Goal: Task Accomplishment & Management: Use online tool/utility

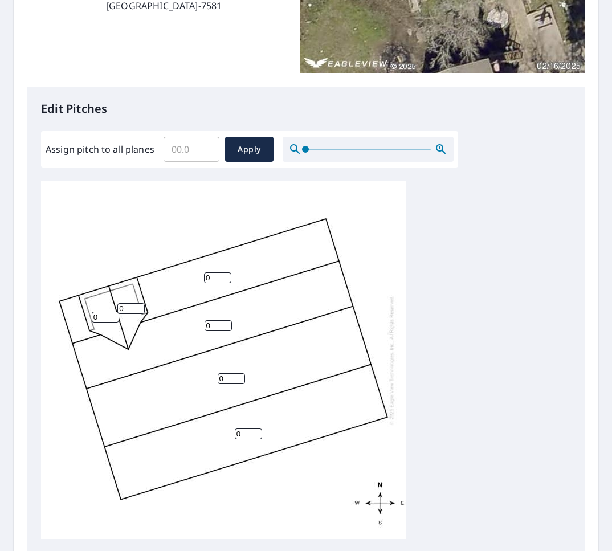
scroll to position [221, 0]
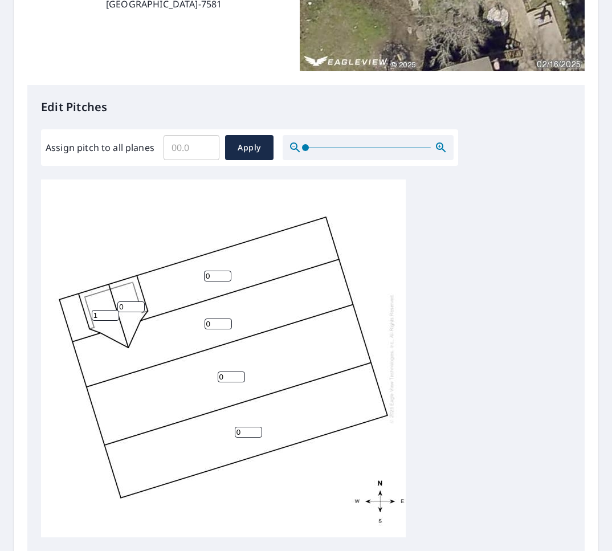
click at [114, 314] on input "1" at bounding box center [105, 315] width 27 height 11
click at [114, 314] on input "2" at bounding box center [105, 315] width 27 height 11
click at [114, 314] on input "3" at bounding box center [105, 315] width 27 height 11
click at [114, 314] on input "4" at bounding box center [105, 315] width 27 height 11
type input "5"
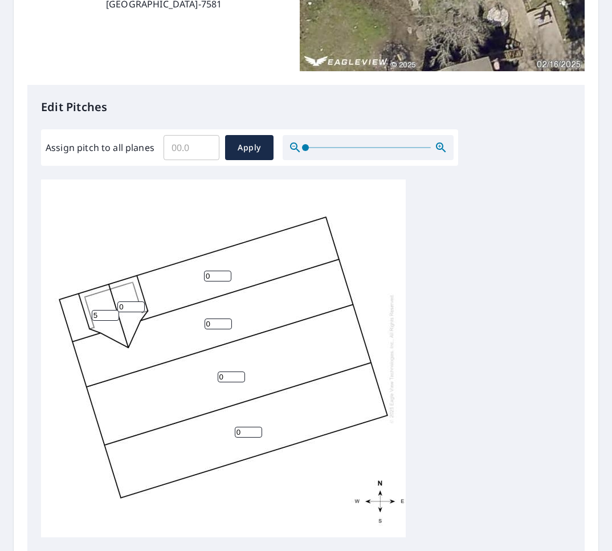
click at [114, 314] on input "5" at bounding box center [105, 315] width 27 height 11
click at [137, 304] on input "1" at bounding box center [130, 307] width 27 height 11
click at [137, 304] on input "2" at bounding box center [130, 307] width 27 height 11
click at [137, 304] on input "3" at bounding box center [130, 307] width 27 height 11
click at [137, 304] on input "4" at bounding box center [130, 307] width 27 height 11
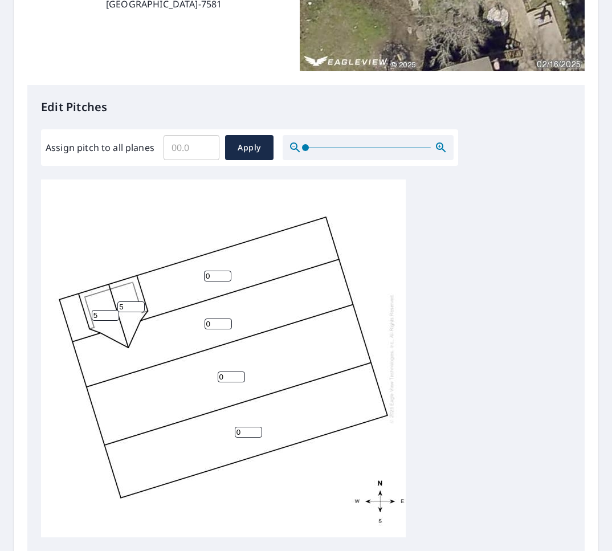
type input "5"
click at [137, 304] on input "5" at bounding box center [130, 307] width 27 height 11
click at [226, 272] on input "1" at bounding box center [217, 276] width 27 height 11
click at [226, 272] on input "2" at bounding box center [217, 276] width 27 height 11
click at [225, 272] on input "3" at bounding box center [217, 276] width 27 height 11
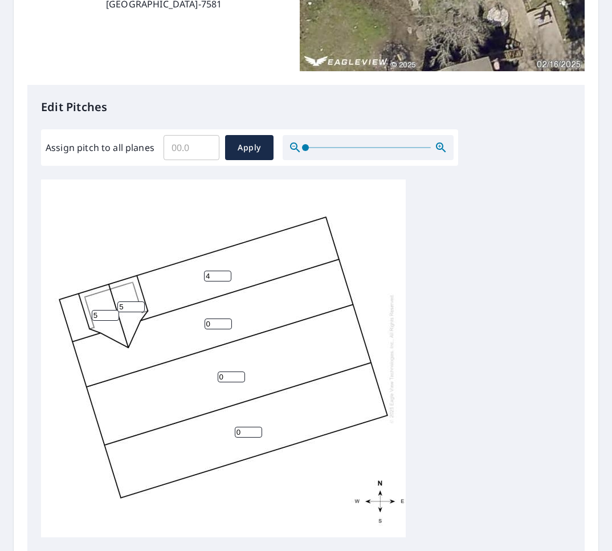
click at [225, 272] on input "4" at bounding box center [217, 276] width 27 height 11
click at [225, 272] on input "5" at bounding box center [217, 276] width 27 height 11
click at [225, 272] on input "6" at bounding box center [217, 276] width 27 height 11
click at [225, 272] on input "7" at bounding box center [217, 276] width 27 height 11
click at [225, 272] on input "8" at bounding box center [217, 276] width 27 height 11
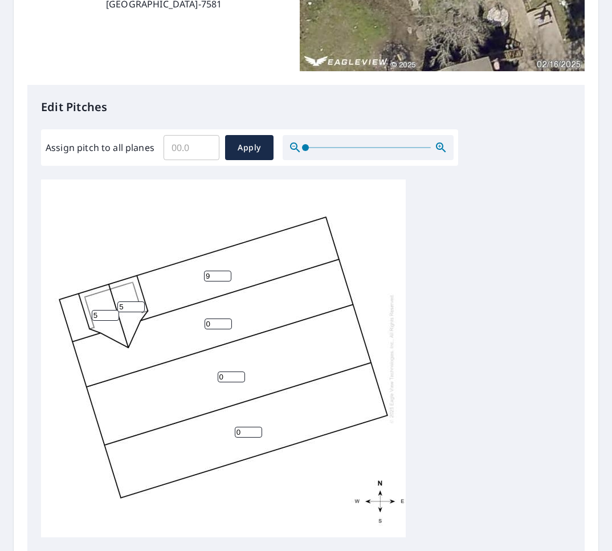
click at [225, 272] on input "9" at bounding box center [217, 276] width 27 height 11
click at [225, 272] on input "10" at bounding box center [217, 276] width 27 height 11
type input "11"
click at [225, 272] on input "11" at bounding box center [217, 276] width 27 height 11
click at [227, 321] on input "1" at bounding box center [218, 324] width 27 height 11
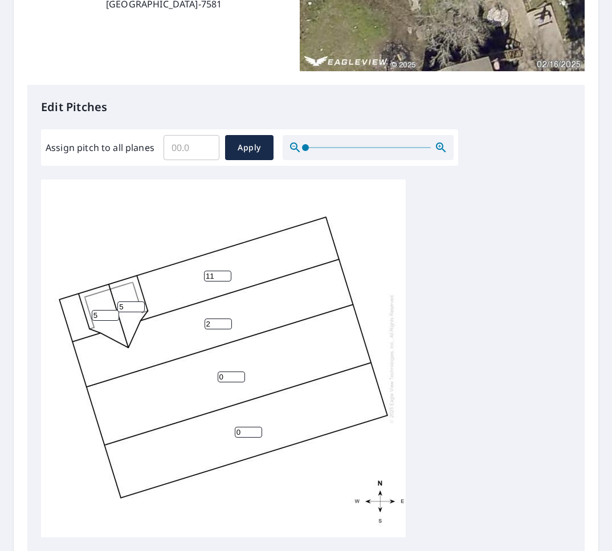
click at [227, 321] on input "2" at bounding box center [218, 324] width 27 height 11
click at [227, 321] on input "3" at bounding box center [218, 324] width 27 height 11
click at [227, 321] on input "4" at bounding box center [218, 324] width 27 height 11
type input "5"
click at [226, 320] on input "5" at bounding box center [218, 324] width 27 height 11
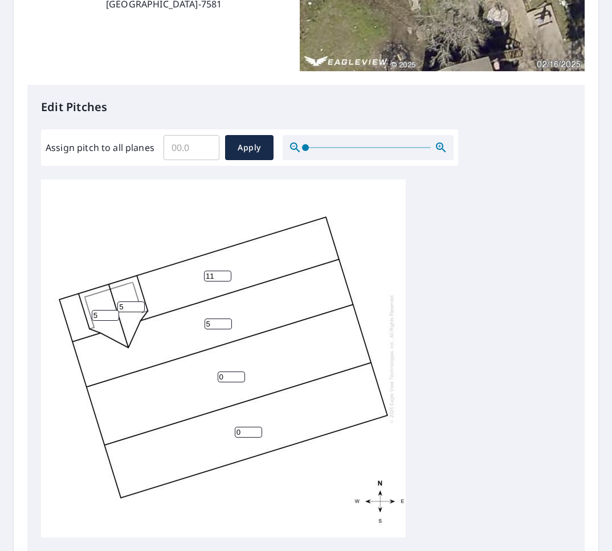
click at [237, 380] on input "0" at bounding box center [231, 377] width 27 height 11
click at [238, 373] on input "1" at bounding box center [231, 377] width 27 height 11
click at [238, 373] on input "2" at bounding box center [231, 377] width 27 height 11
click at [238, 373] on input "3" at bounding box center [231, 377] width 27 height 11
click at [238, 373] on input "4" at bounding box center [231, 377] width 27 height 11
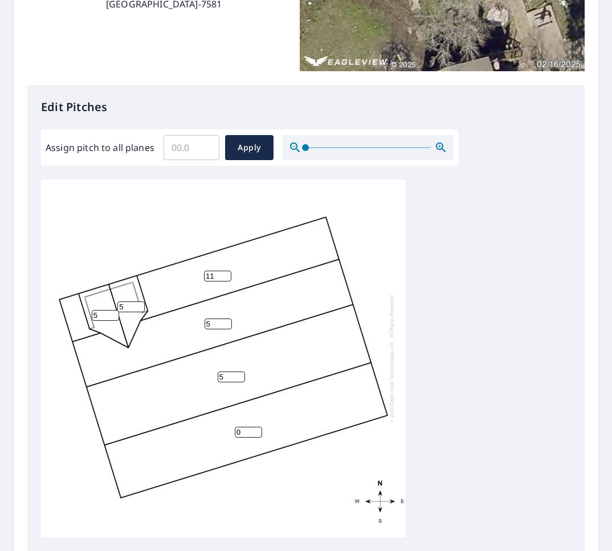
type input "5"
click at [238, 373] on input "5" at bounding box center [231, 377] width 27 height 11
click at [257, 429] on input "1" at bounding box center [248, 432] width 27 height 11
click at [257, 429] on input "2" at bounding box center [248, 432] width 27 height 11
click at [257, 429] on input "3" at bounding box center [248, 432] width 27 height 11
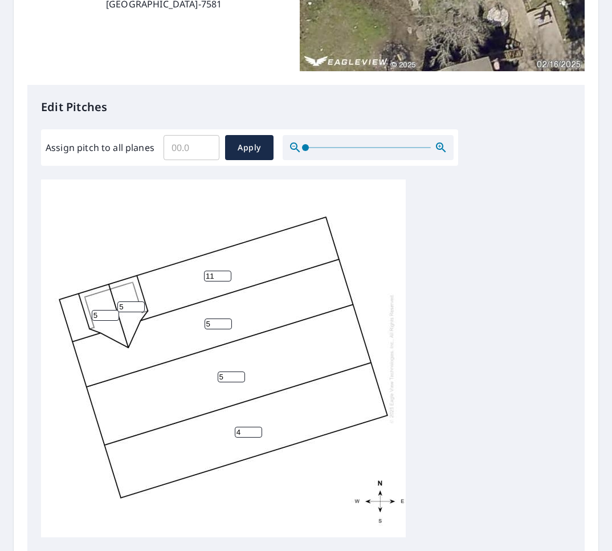
click at [257, 429] on input "4" at bounding box center [248, 432] width 27 height 11
click at [257, 429] on input "5" at bounding box center [248, 432] width 27 height 11
click at [257, 429] on input "6" at bounding box center [248, 432] width 27 height 11
click at [257, 429] on input "7" at bounding box center [248, 432] width 27 height 11
click at [257, 429] on input "8" at bounding box center [248, 432] width 27 height 11
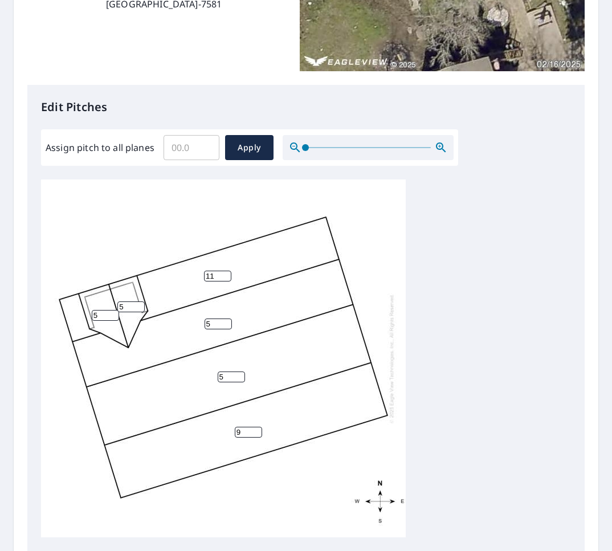
click at [257, 429] on input "9" at bounding box center [248, 432] width 27 height 11
click at [257, 429] on input "10" at bounding box center [248, 432] width 27 height 11
type input "11"
click at [257, 429] on input "11" at bounding box center [248, 432] width 27 height 11
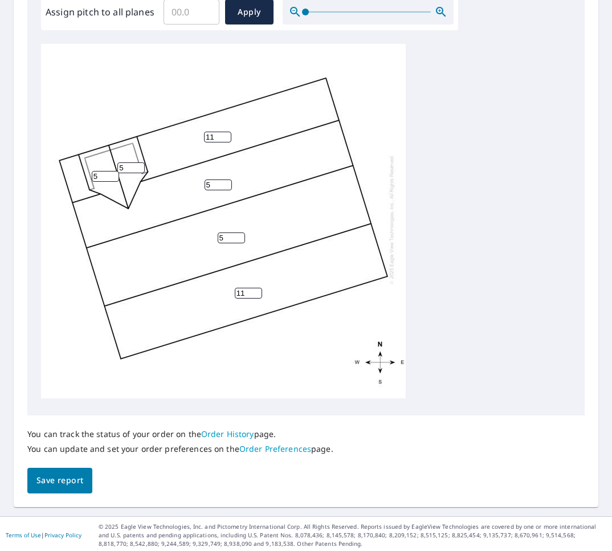
scroll to position [360, 0]
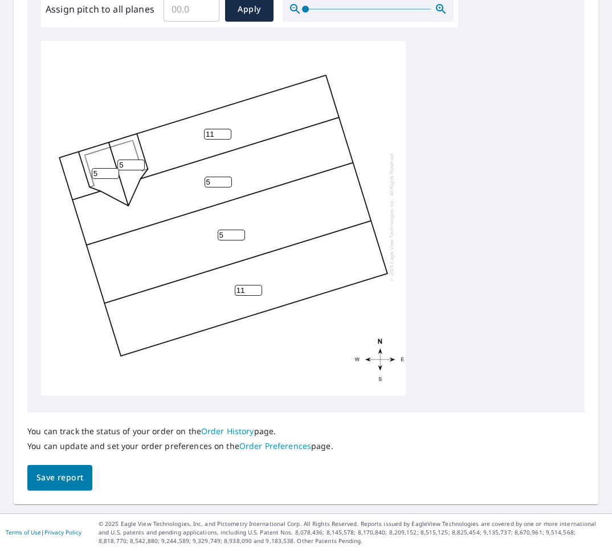
click at [56, 477] on span "Save report" at bounding box center [59, 478] width 47 height 14
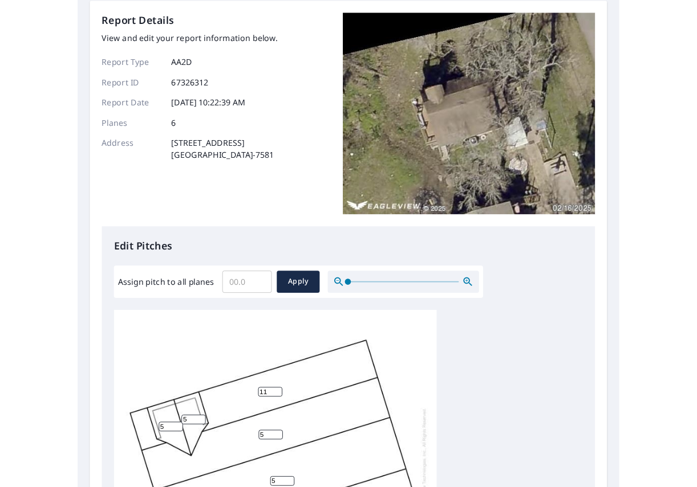
scroll to position [0, 0]
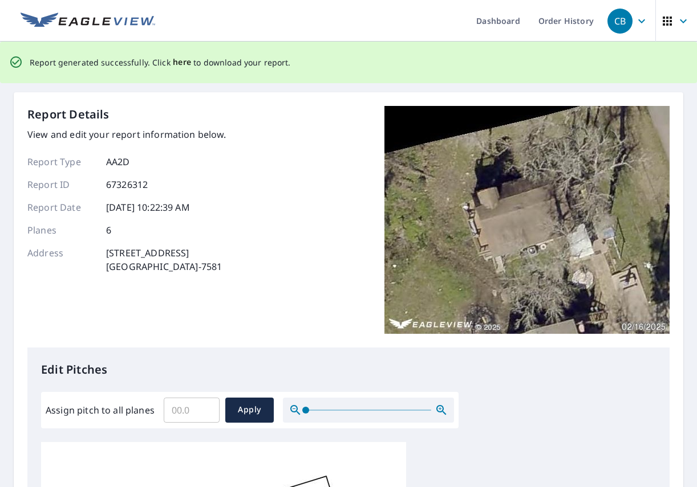
click at [180, 63] on span "here" at bounding box center [182, 62] width 19 height 14
